Goal: Browse casually

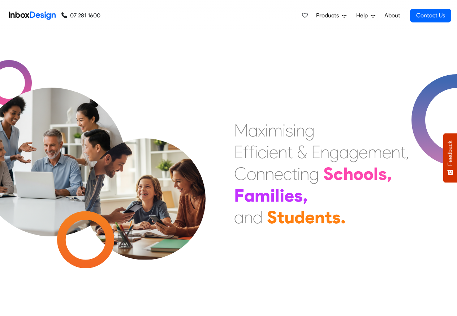
click at [392, 16] on link "About" at bounding box center [393, 15] width 20 height 14
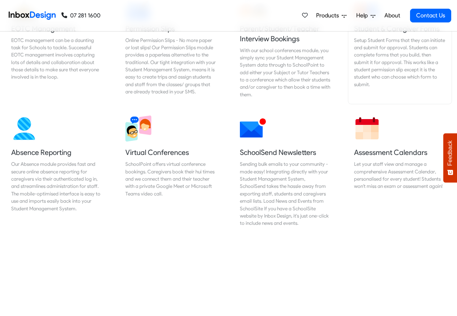
scroll to position [521, 0]
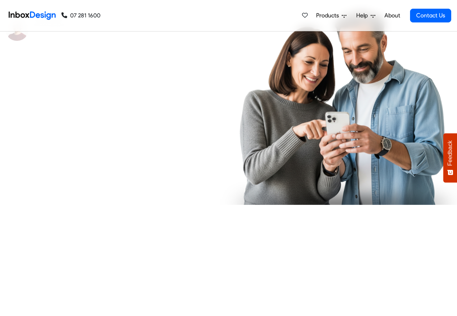
checkbox input "true"
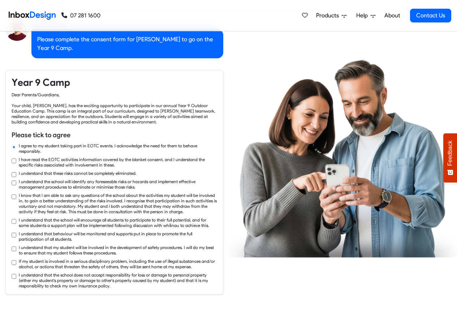
checkbox input "true"
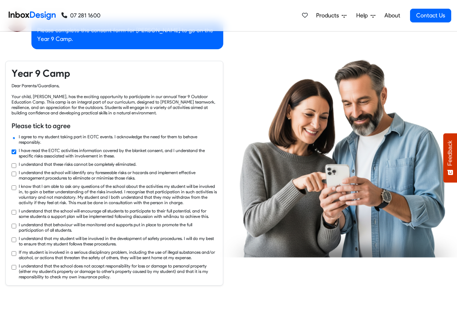
checkbox input "true"
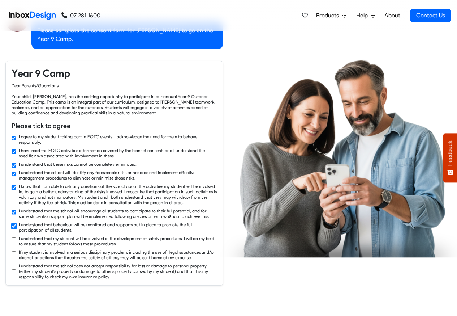
checkbox input "true"
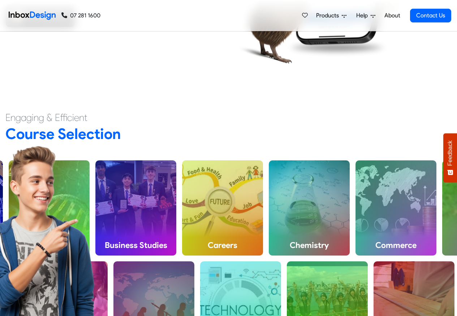
scroll to position [1779, 0]
